Goal: Navigation & Orientation: Find specific page/section

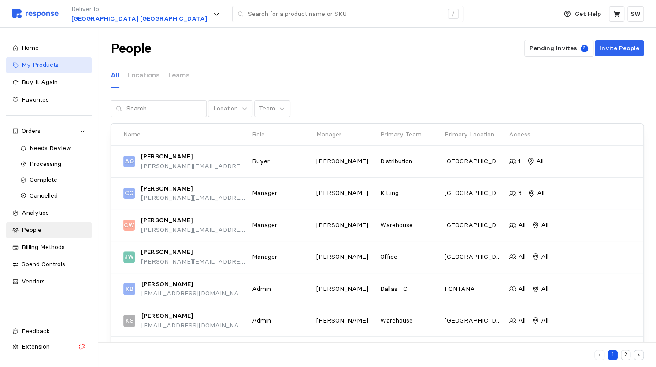
click at [39, 69] on div "My Products" at bounding box center [54, 65] width 64 height 10
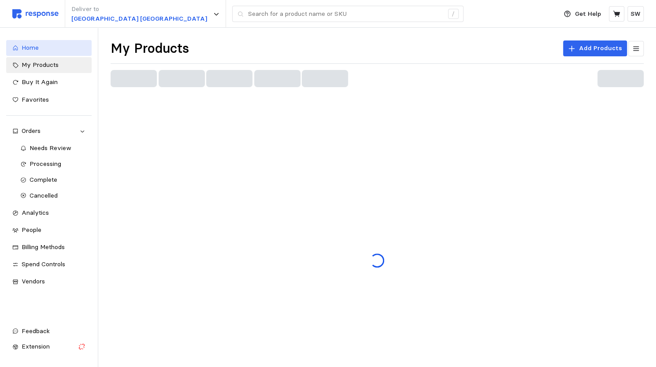
click at [34, 52] on div "Home" at bounding box center [54, 48] width 64 height 10
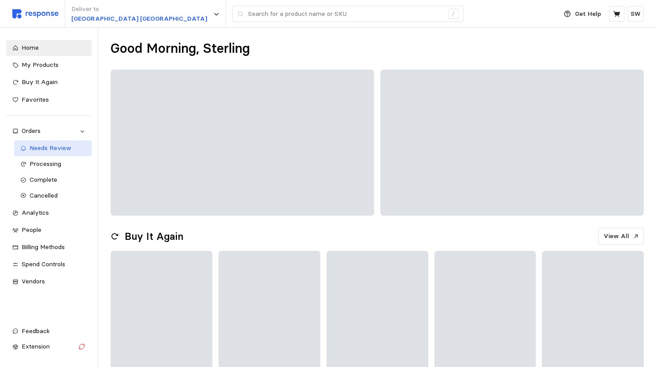
click at [49, 148] on span "Needs Review" at bounding box center [51, 148] width 42 height 8
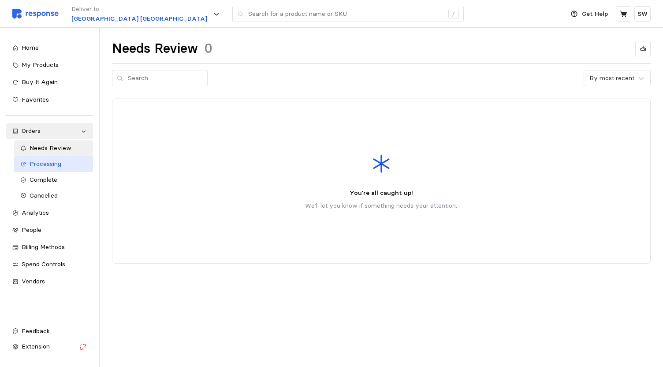
click at [46, 167] on span "Processing" at bounding box center [46, 164] width 32 height 8
